Goal: Navigation & Orientation: Go to known website

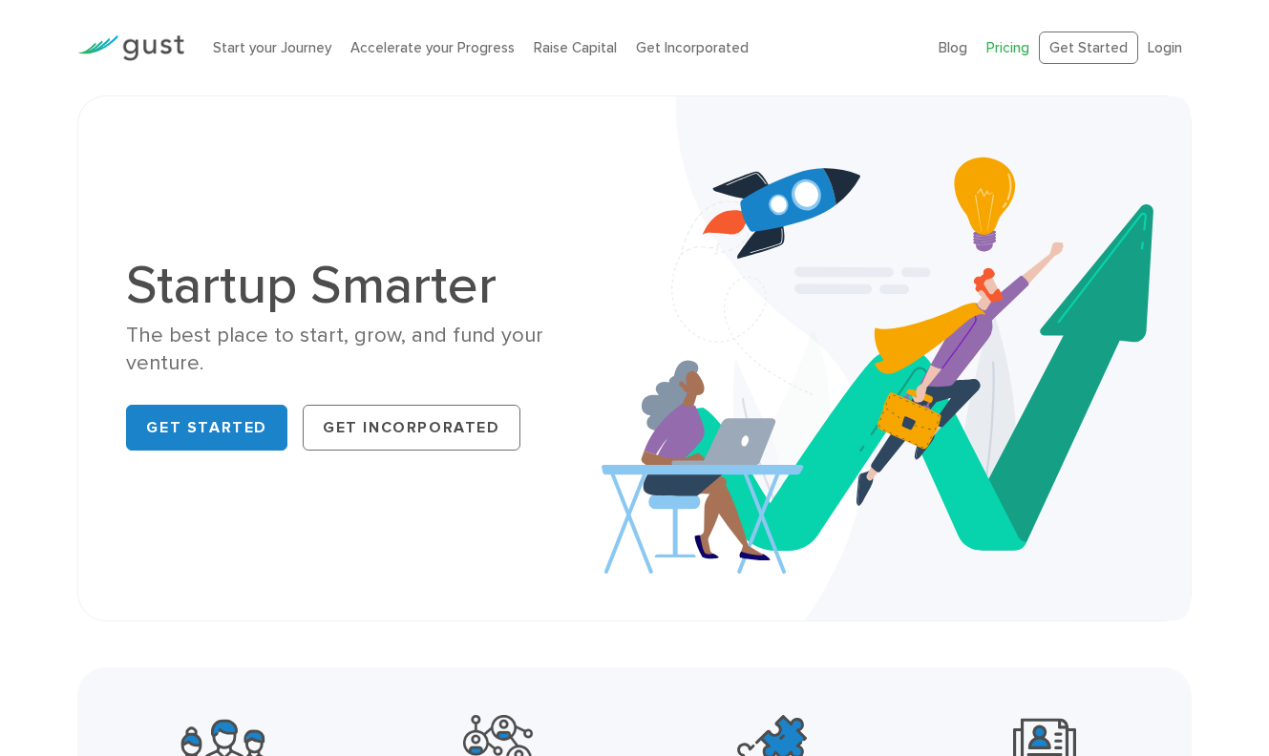
click at [1015, 53] on link "Pricing" at bounding box center [1007, 47] width 43 height 17
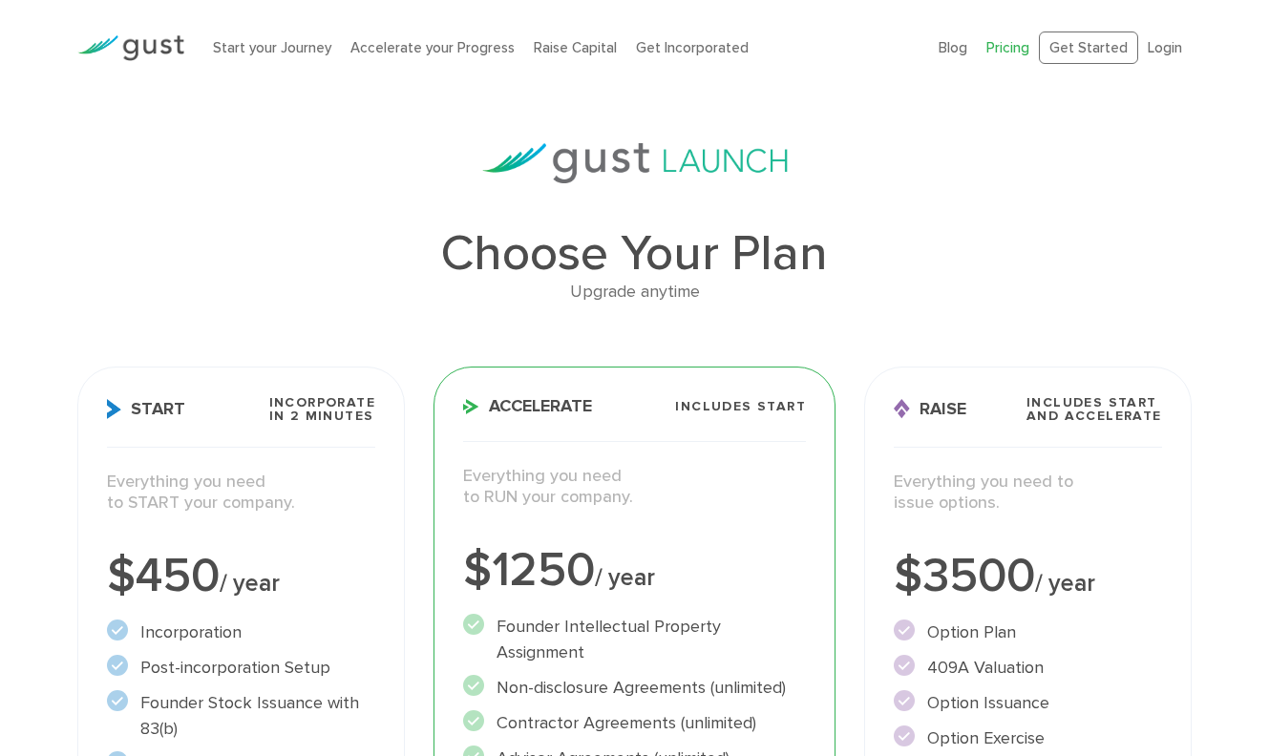
click at [186, 49] on div at bounding box center [131, 47] width 136 height 65
click at [1162, 50] on link "Login" at bounding box center [1164, 47] width 34 height 17
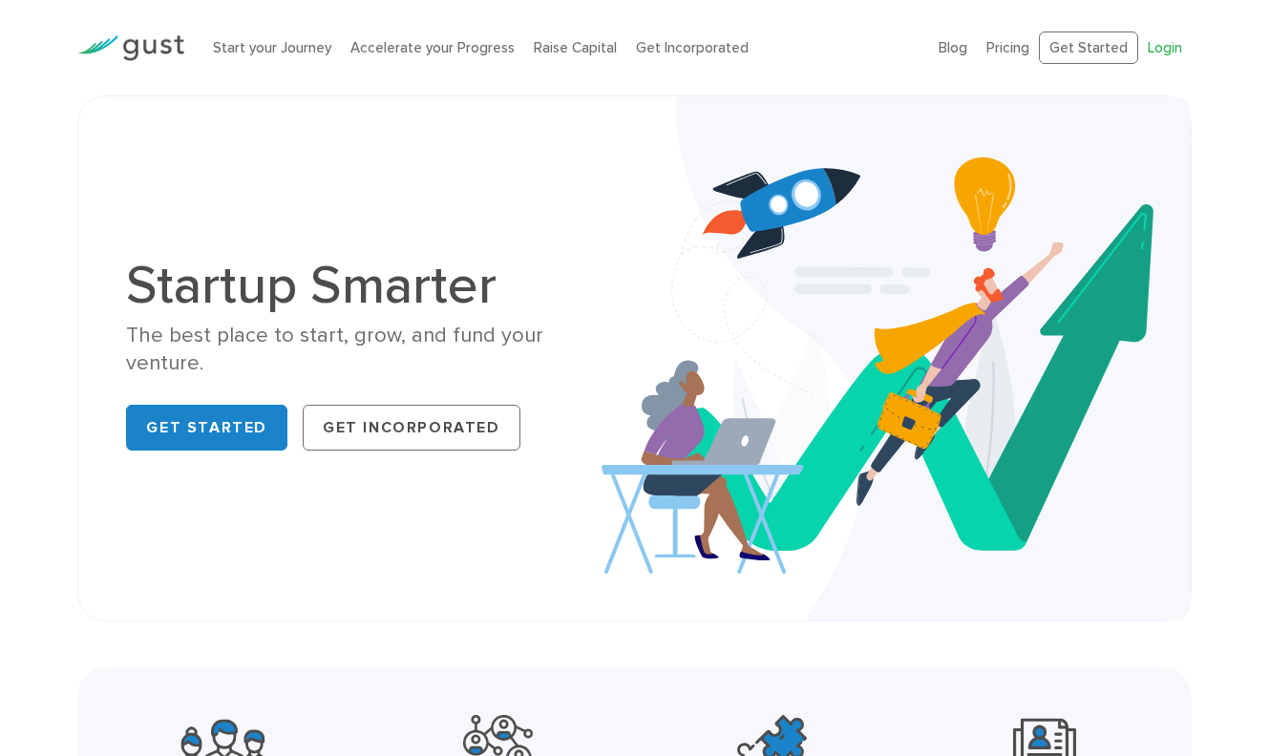
click at [1169, 43] on link "Login" at bounding box center [1164, 47] width 34 height 17
